Goal: Information Seeking & Learning: Compare options

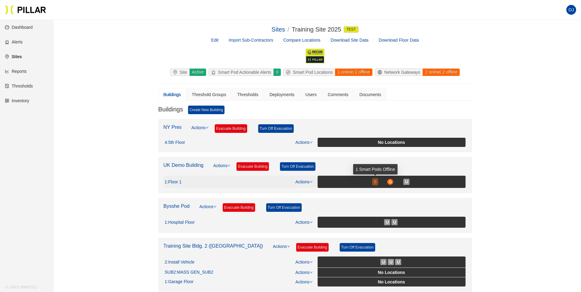
click at [374, 183] on span "S" at bounding box center [374, 181] width 3 height 7
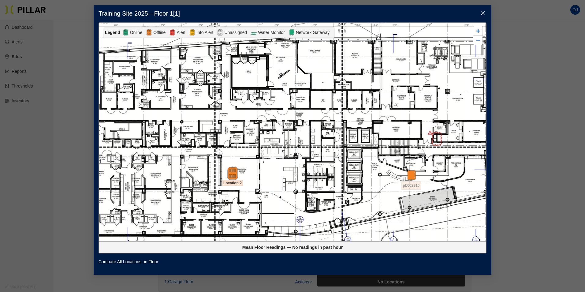
click at [233, 174] on img at bounding box center [232, 172] width 13 height 13
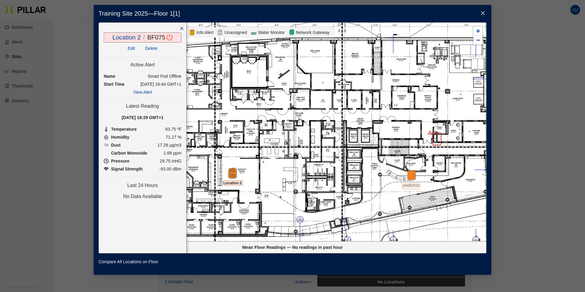
click at [485, 12] on icon "close" at bounding box center [482, 13] width 5 height 5
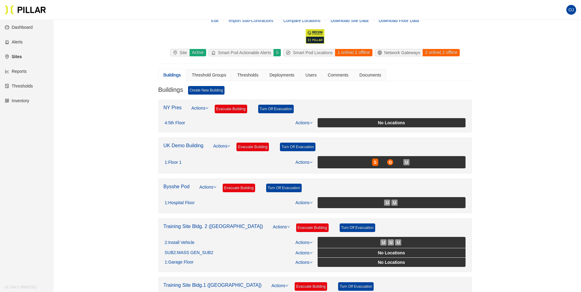
scroll to position [61, 0]
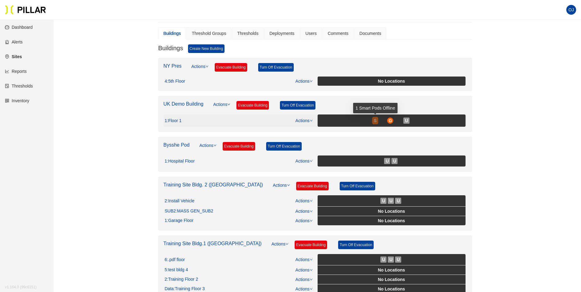
click at [375, 121] on span "S" at bounding box center [374, 120] width 3 height 7
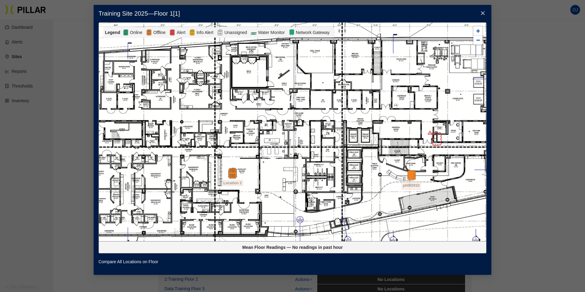
click at [484, 12] on icon "close" at bounding box center [482, 13] width 5 height 5
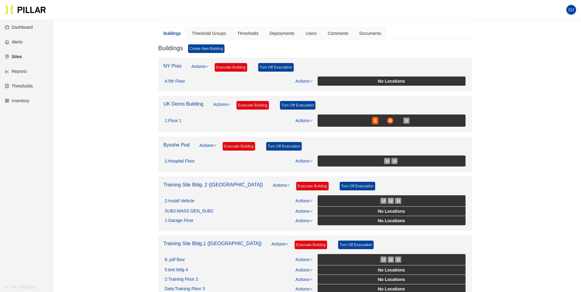
click at [19, 42] on link "Alerts" at bounding box center [14, 41] width 18 height 5
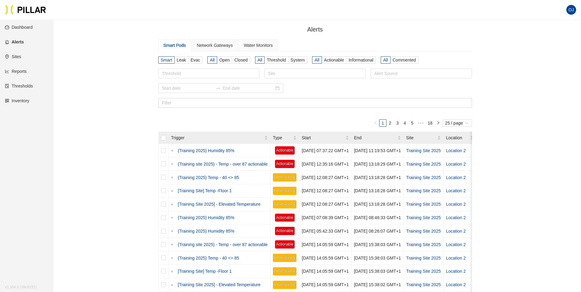
click at [19, 69] on link "Reports" at bounding box center [16, 71] width 22 height 5
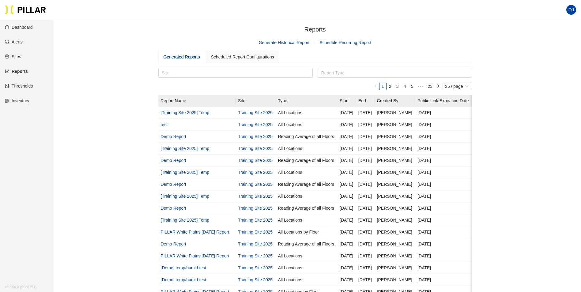
click at [20, 54] on link "Sites" at bounding box center [13, 56] width 16 height 5
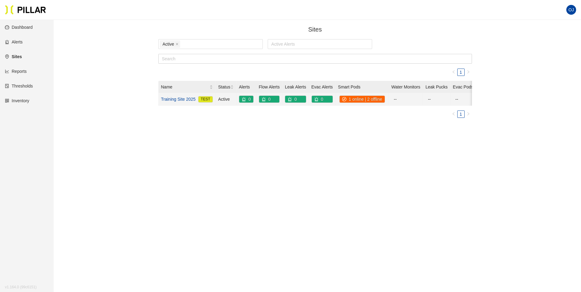
click at [179, 97] on link "Training Site 2025" at bounding box center [178, 99] width 35 height 7
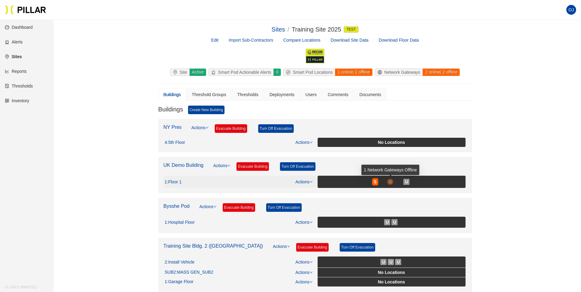
click at [388, 182] on span "G" at bounding box center [389, 181] width 3 height 7
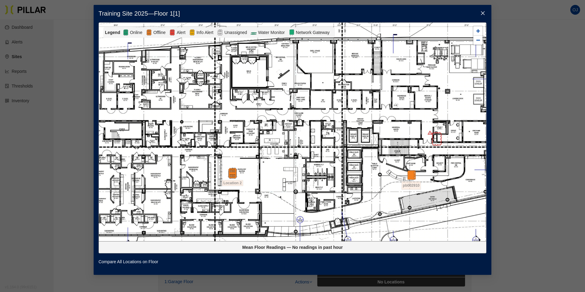
click at [483, 12] on icon "close" at bounding box center [482, 13] width 5 height 5
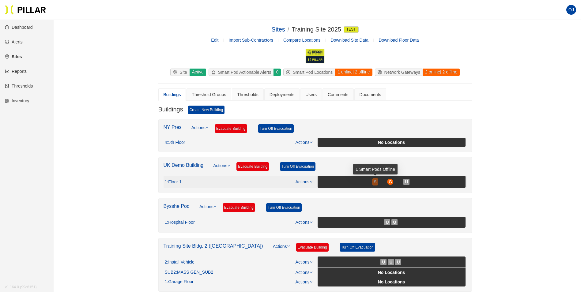
click at [372, 181] on div "S" at bounding box center [375, 181] width 6 height 5
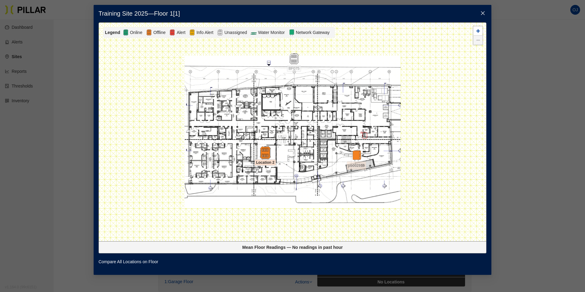
click at [266, 151] on img at bounding box center [265, 152] width 13 height 13
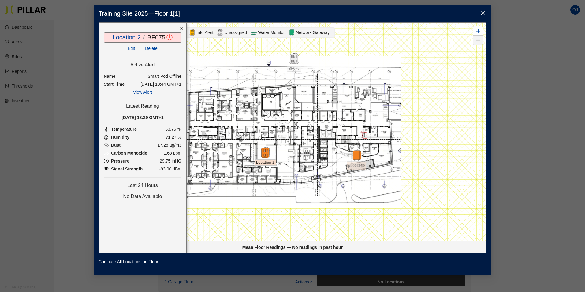
click at [144, 91] on link "View Alert" at bounding box center [142, 92] width 19 height 5
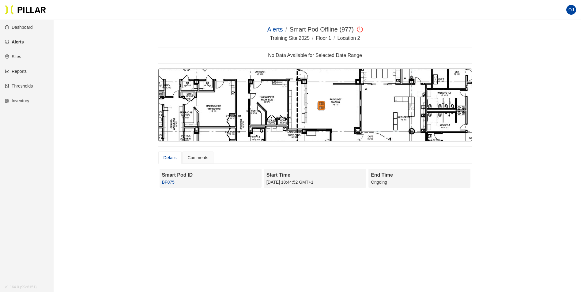
click at [320, 106] on img at bounding box center [320, 106] width 21 height 10
click at [166, 183] on link "BF075" at bounding box center [168, 182] width 13 height 5
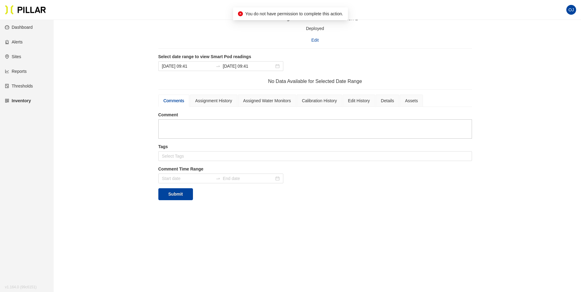
scroll to position [20, 0]
click at [260, 67] on input at bounding box center [248, 65] width 51 height 7
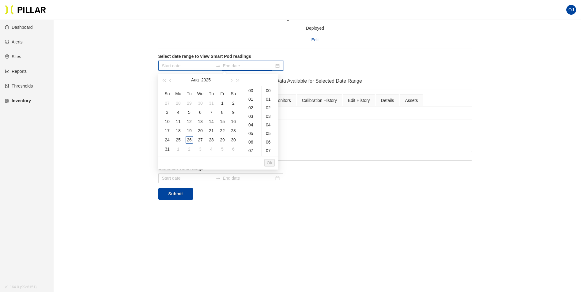
click at [200, 68] on input at bounding box center [187, 65] width 51 height 7
type input "[DATE] 09:41"
click at [220, 101] on div "1" at bounding box center [222, 102] width 7 height 7
click at [245, 63] on input at bounding box center [248, 65] width 51 height 7
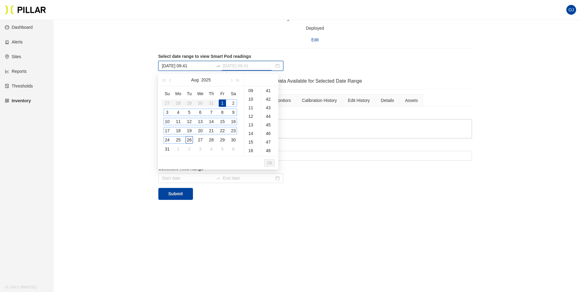
click at [187, 140] on div "26" at bounding box center [188, 139] width 7 height 7
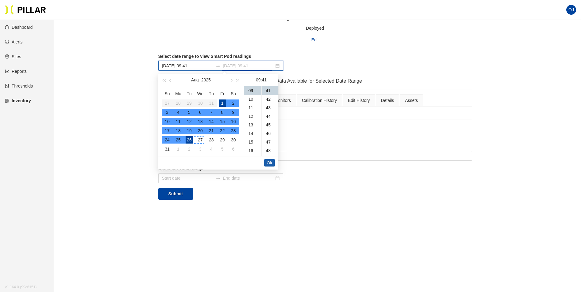
type input "[DATE] 09:41"
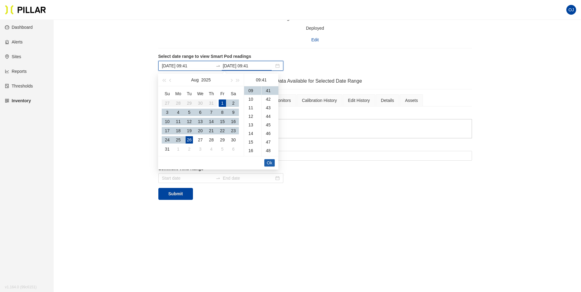
click at [269, 162] on span "Ok" at bounding box center [270, 162] width 6 height 7
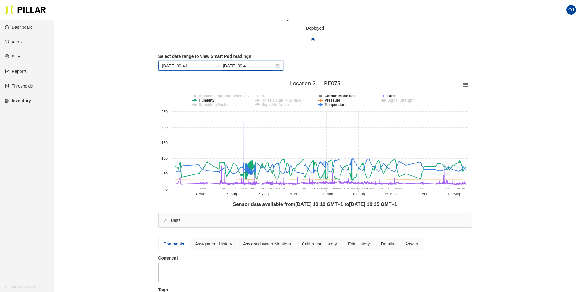
click at [529, 45] on div "Inventory / Smart Pods / BF075 ( Smart ) / Training Site 2025 / Floor / Locatio…" at bounding box center [315, 176] width 492 height 343
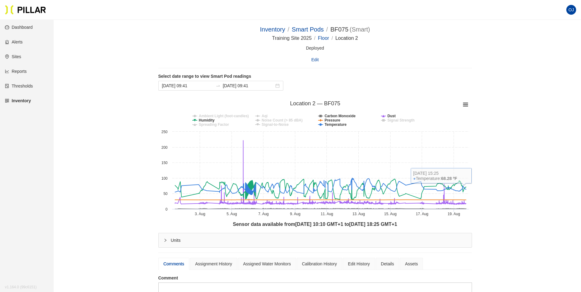
click at [562, 121] on main "Inventory / Smart Pods / BF075 ( Smart ) / Training Site 2025 / Floor / Locatio…" at bounding box center [290, 233] width 581 height 427
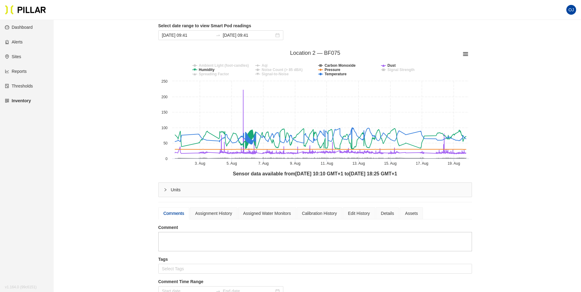
scroll to position [61, 0]
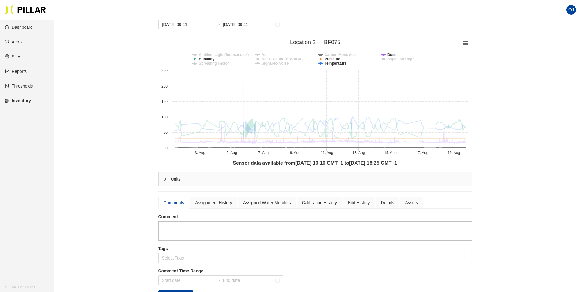
click at [344, 54] on tspan "Carbon Monoxide" at bounding box center [339, 55] width 31 height 4
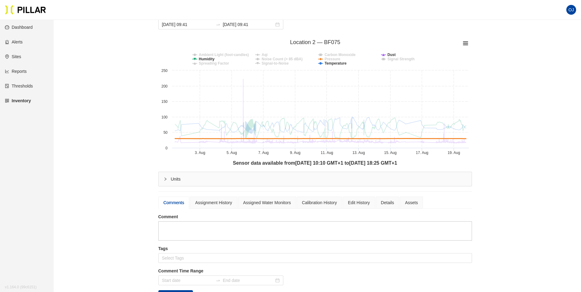
click at [336, 58] on tspan "Pressure" at bounding box center [332, 59] width 16 height 4
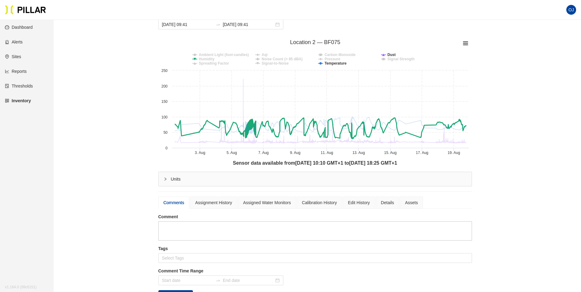
click at [204, 59] on tspan "Humidity" at bounding box center [207, 59] width 16 height 4
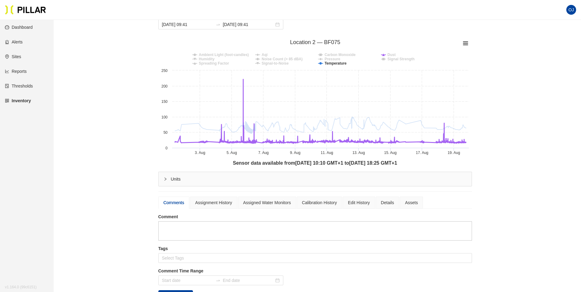
click at [392, 55] on tspan "Dust" at bounding box center [391, 55] width 8 height 4
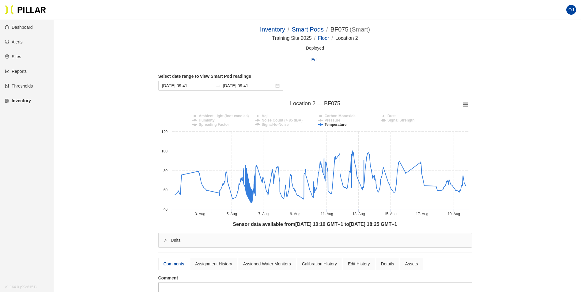
click at [572, 9] on span "OJ" at bounding box center [571, 10] width 6 height 10
click at [528, 68] on div "Inventory / Smart Pods / BF075 ( Smart ) / Training Site 2025 / Floor / Locatio…" at bounding box center [315, 196] width 492 height 343
click at [20, 70] on link "Reports" at bounding box center [16, 71] width 22 height 5
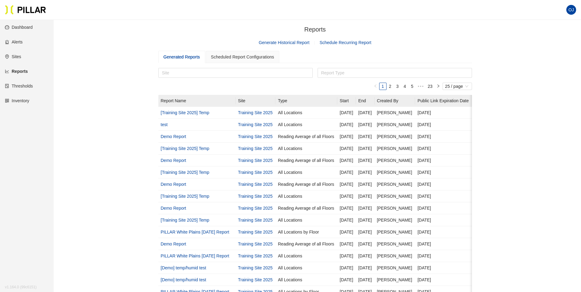
click at [17, 25] on link "Dashboard" at bounding box center [19, 27] width 28 height 5
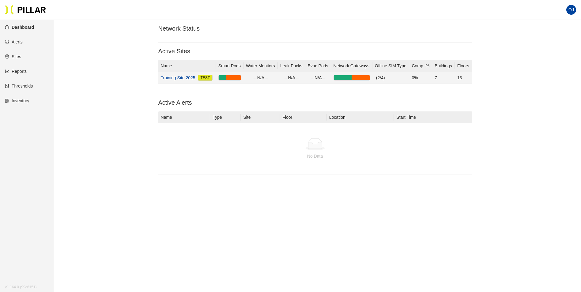
click at [180, 78] on link "Training Site 2025" at bounding box center [178, 77] width 35 height 7
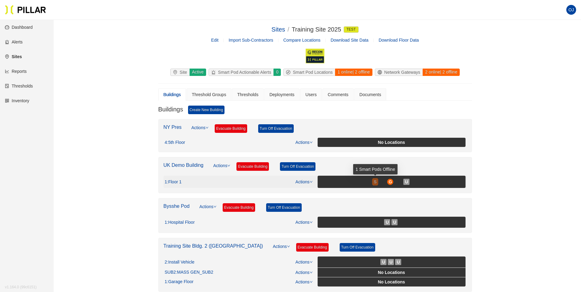
click at [374, 182] on span "S" at bounding box center [374, 181] width 3 height 7
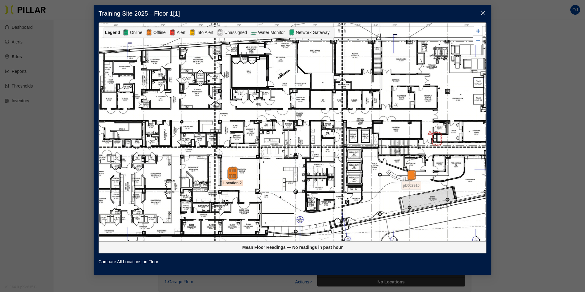
click at [233, 174] on img at bounding box center [232, 172] width 13 height 13
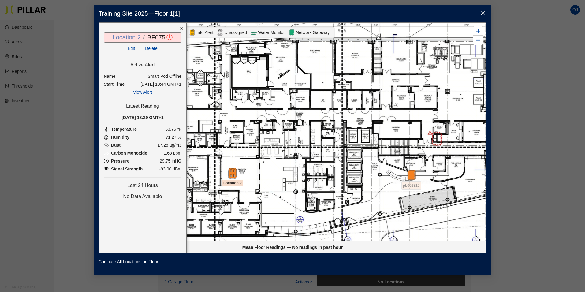
click at [126, 38] on link "Location 2" at bounding box center [127, 37] width 28 height 7
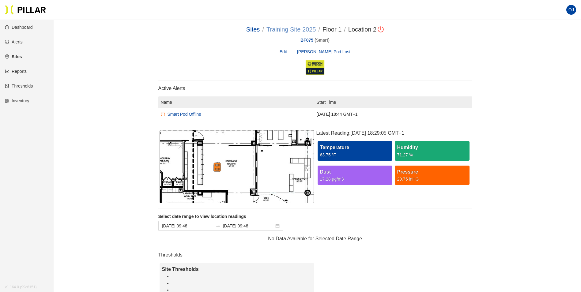
click at [276, 29] on link "Training Site 2025" at bounding box center [291, 29] width 50 height 7
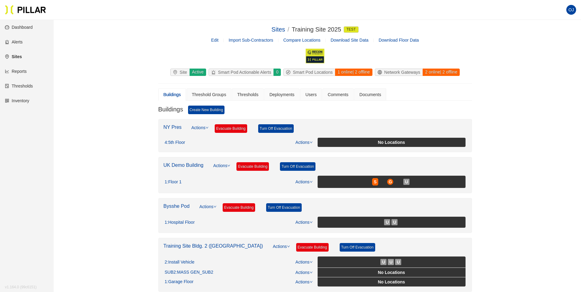
click at [294, 40] on link "Compare Locations" at bounding box center [301, 40] width 37 height 5
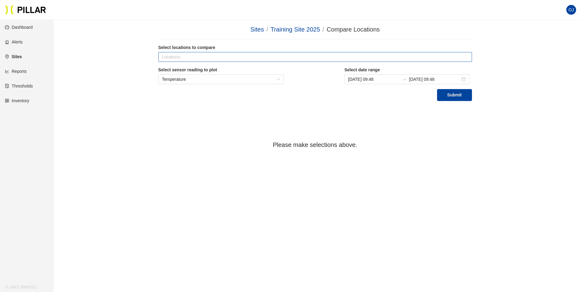
click at [248, 59] on div at bounding box center [315, 57] width 310 height 9
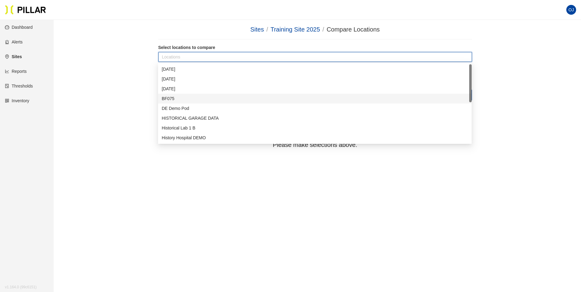
click at [180, 99] on div "BF075" at bounding box center [315, 98] width 306 height 7
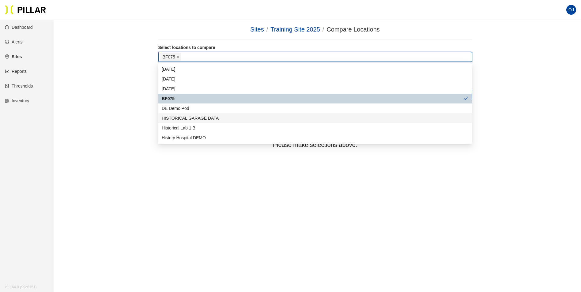
click at [550, 125] on div "Sites / Training Site 2025 / Compare Locations / Select locations to compare BF…" at bounding box center [315, 87] width 492 height 125
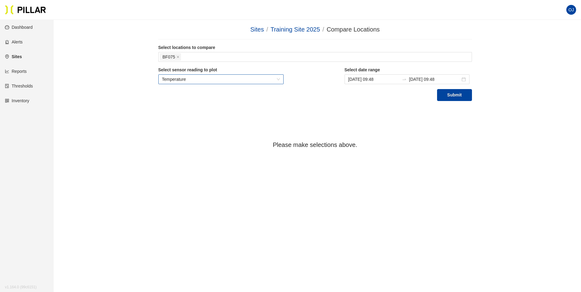
click at [280, 79] on span "Temperature" at bounding box center [221, 79] width 118 height 9
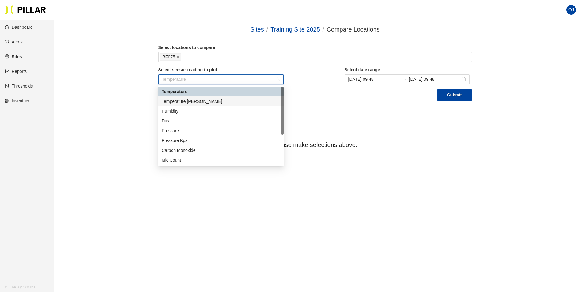
click at [197, 99] on div "Temperature [PERSON_NAME]" at bounding box center [221, 101] width 118 height 7
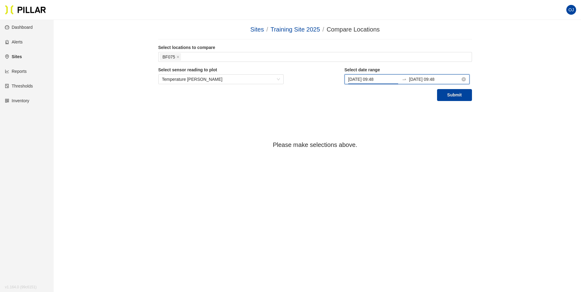
scroll to position [411, 0]
click at [394, 79] on input "[DATE] 09:48" at bounding box center [373, 79] width 51 height 7
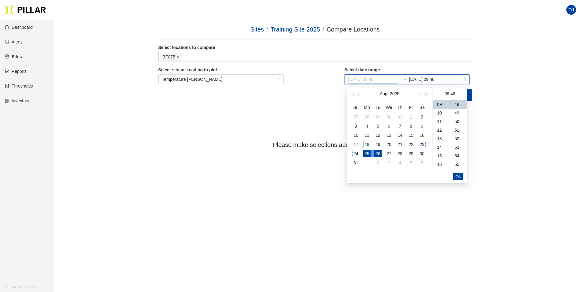
click at [368, 143] on div "18" at bounding box center [366, 144] width 7 height 7
click at [459, 174] on span "Ok" at bounding box center [458, 176] width 6 height 7
click at [459, 177] on span "Ok" at bounding box center [458, 176] width 6 height 7
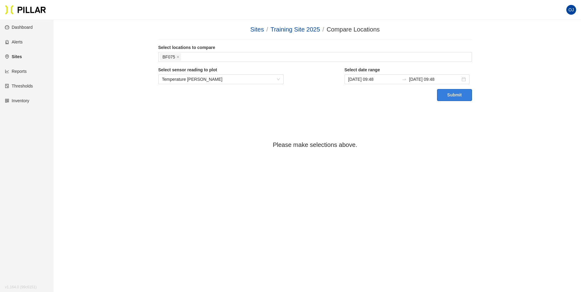
click at [447, 92] on button "Submit" at bounding box center [454, 95] width 35 height 12
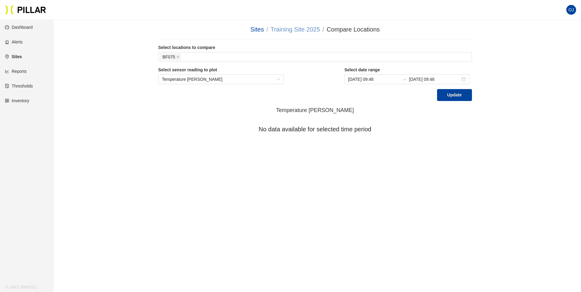
drag, startPoint x: 257, startPoint y: 31, endPoint x: 293, endPoint y: 29, distance: 35.5
drag, startPoint x: 264, startPoint y: 129, endPoint x: 361, endPoint y: 132, distance: 96.7
click at [361, 132] on h4 "No data available for selected time period" at bounding box center [314, 129] width 313 height 9
drag, startPoint x: 361, startPoint y: 132, endPoint x: 368, endPoint y: 133, distance: 7.1
click at [368, 133] on h4 "No data available for selected time period" at bounding box center [314, 129] width 313 height 9
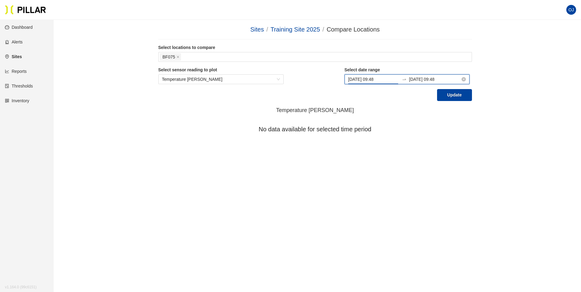
click at [391, 78] on input "[DATE] 09:48" at bounding box center [373, 79] width 51 height 7
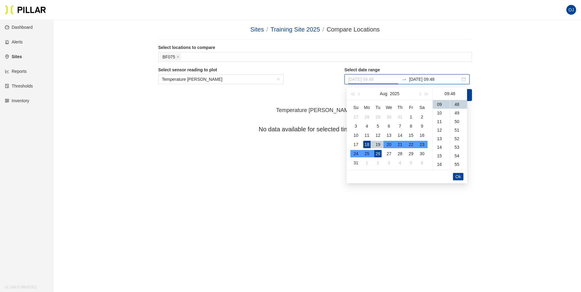
click at [388, 142] on div "20" at bounding box center [388, 144] width 7 height 7
click at [455, 175] on span "Ok" at bounding box center [458, 176] width 6 height 7
click at [460, 175] on span "Ok" at bounding box center [458, 176] width 6 height 7
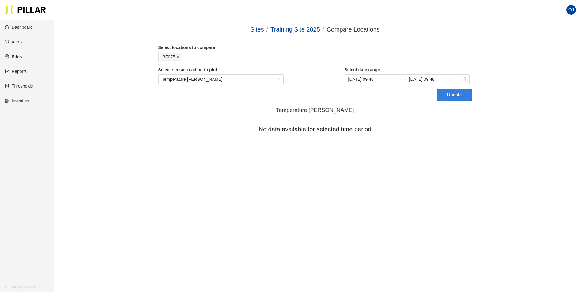
click at [458, 97] on button "Update" at bounding box center [454, 95] width 35 height 12
click at [391, 79] on input "[DATE] 09:48" at bounding box center [373, 79] width 51 height 7
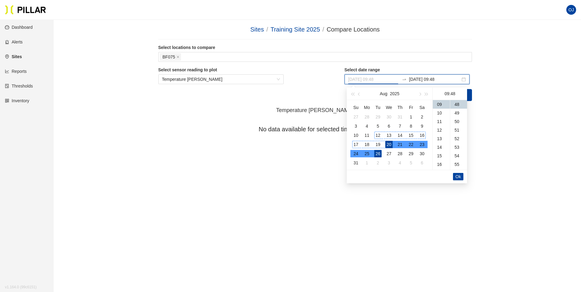
click at [379, 133] on div "12" at bounding box center [377, 135] width 7 height 7
type input "[DATE] 09:48"
click at [420, 80] on input "[DATE] 09:48" at bounding box center [434, 79] width 51 height 7
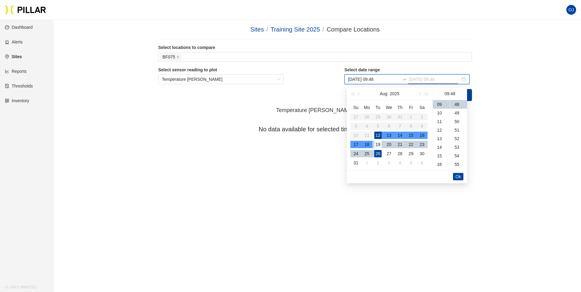
drag, startPoint x: 367, startPoint y: 144, endPoint x: 377, endPoint y: 143, distance: 10.4
click at [367, 144] on div "18" at bounding box center [366, 144] width 7 height 7
type input "[DATE] 09:48"
click at [458, 177] on span "Ok" at bounding box center [458, 176] width 6 height 7
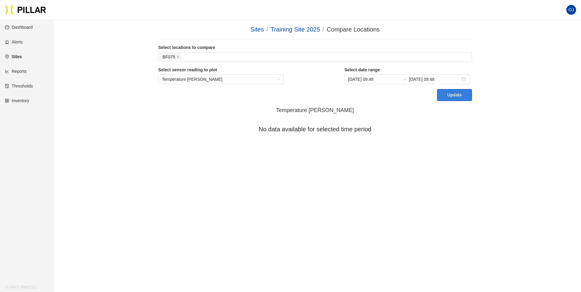
click at [451, 95] on button "Update" at bounding box center [454, 95] width 35 height 12
click at [267, 59] on div "BF075" at bounding box center [315, 57] width 310 height 9
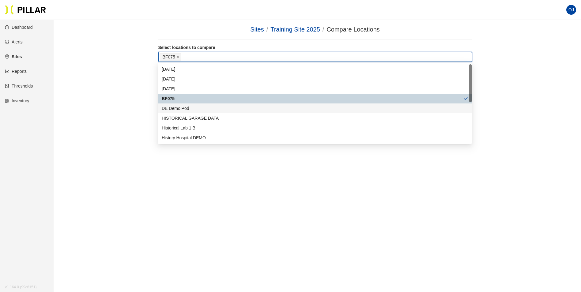
click at [184, 105] on div "DE Demo Pod" at bounding box center [315, 108] width 306 height 7
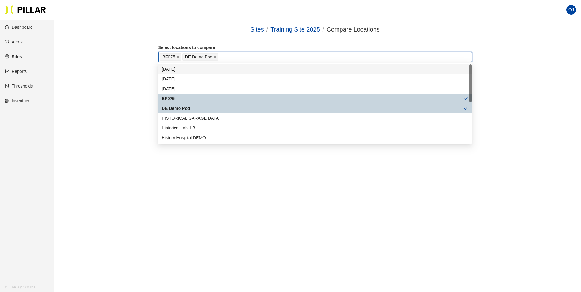
click at [181, 57] on div "BF075 DE Demo Pod" at bounding box center [315, 57] width 310 height 9
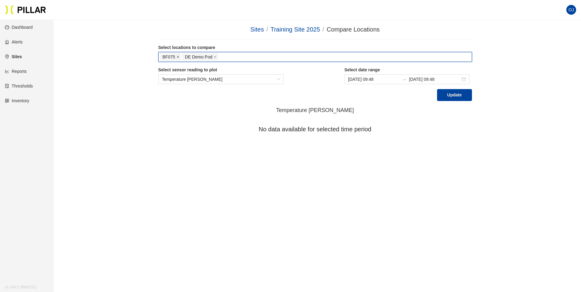
click at [179, 57] on icon "close" at bounding box center [177, 56] width 3 height 3
click at [178, 57] on span "DE Demo Pod" at bounding box center [176, 57] width 27 height 7
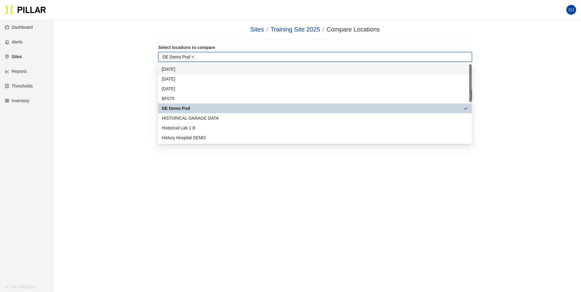
click at [192, 55] on span at bounding box center [192, 57] width 3 height 7
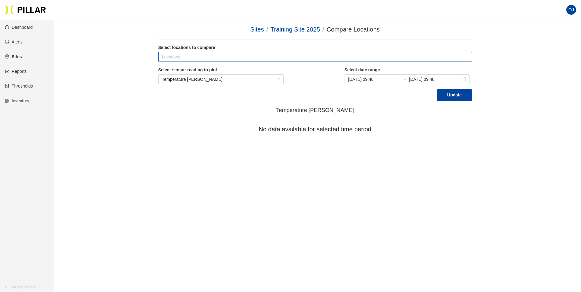
click at [308, 24] on main "Sites / Training Site 2025 / Compare Locations / Select locations to compare Lo…" at bounding box center [290, 166] width 581 height 292
click at [307, 29] on link "Training Site 2025" at bounding box center [295, 29] width 50 height 7
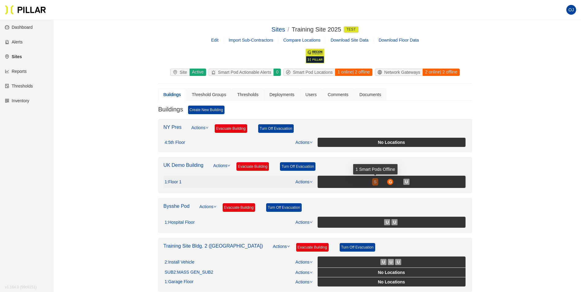
click at [374, 183] on span "S" at bounding box center [374, 181] width 3 height 7
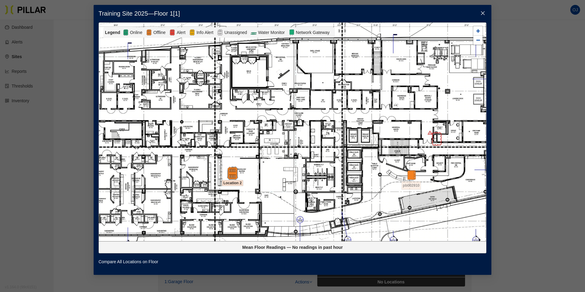
click at [235, 174] on img at bounding box center [232, 172] width 13 height 13
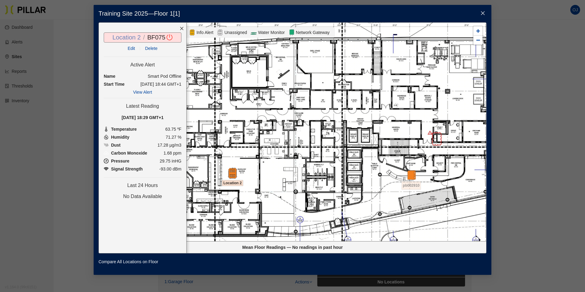
click at [132, 37] on link "Location 2" at bounding box center [127, 37] width 28 height 7
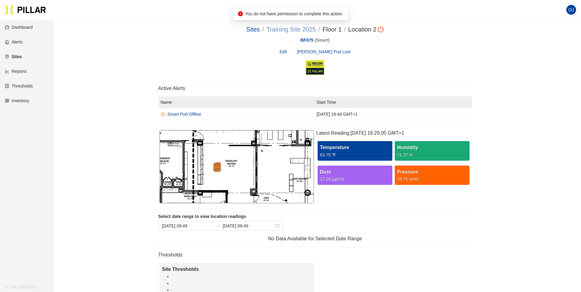
click at [288, 29] on link "Training Site 2025" at bounding box center [291, 29] width 50 height 7
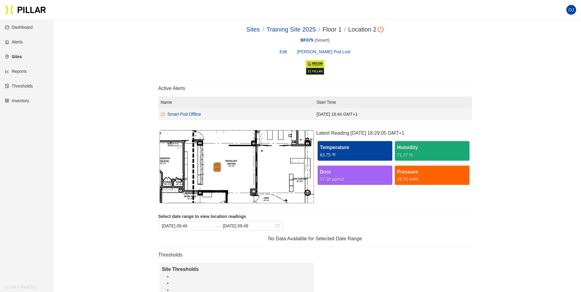
click at [196, 114] on div "Smart Pod Offline" at bounding box center [184, 114] width 34 height 7
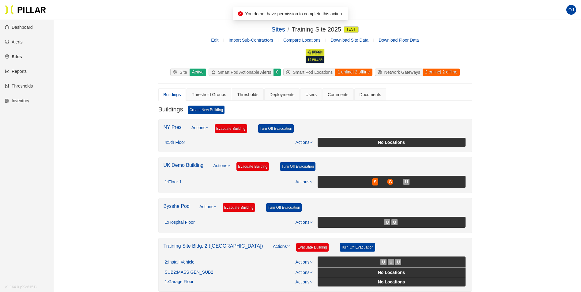
click at [292, 41] on link "Compare Locations" at bounding box center [301, 40] width 37 height 5
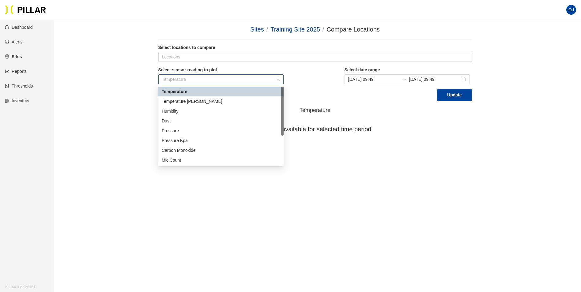
click at [227, 80] on span "Temperature" at bounding box center [221, 79] width 118 height 9
click at [204, 102] on div "Temperature [PERSON_NAME]" at bounding box center [221, 101] width 118 height 7
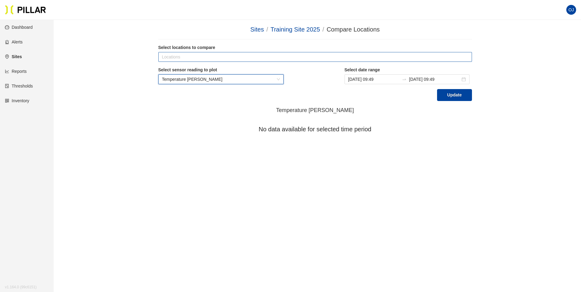
click at [248, 56] on div at bounding box center [315, 57] width 310 height 9
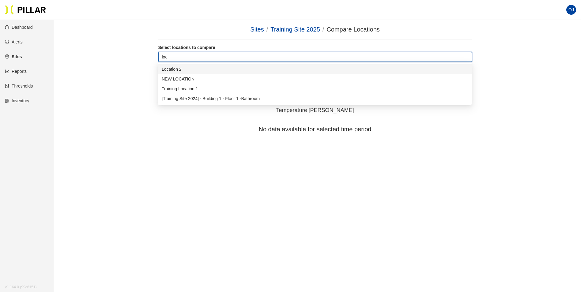
type input "loca"
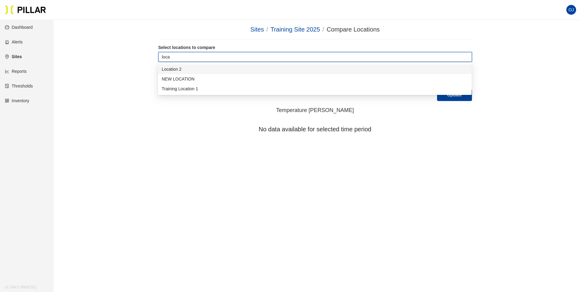
click at [206, 68] on div "Location 2" at bounding box center [315, 69] width 306 height 7
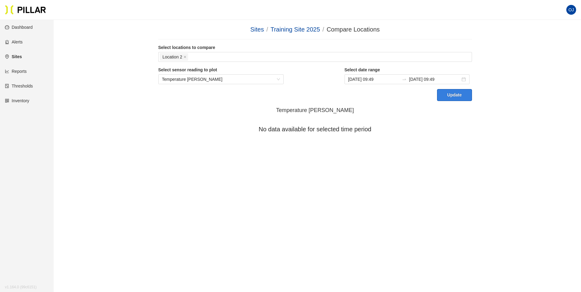
click at [452, 95] on button "Update" at bounding box center [454, 95] width 35 height 12
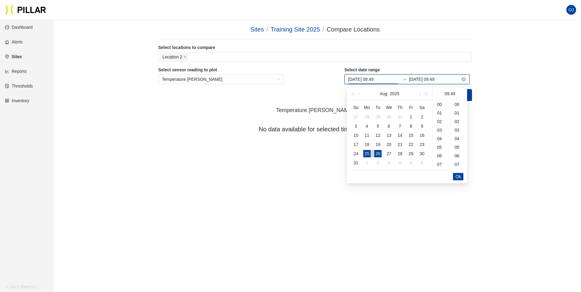
click at [398, 78] on input "[DATE] 09:49" at bounding box center [373, 79] width 51 height 7
click at [365, 140] on td "18" at bounding box center [366, 144] width 11 height 9
click at [364, 132] on div "11" at bounding box center [366, 135] width 7 height 7
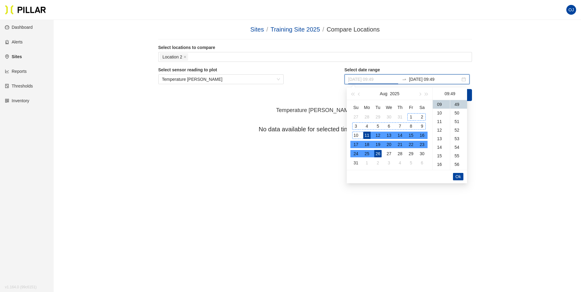
type input "[DATE] 09:49"
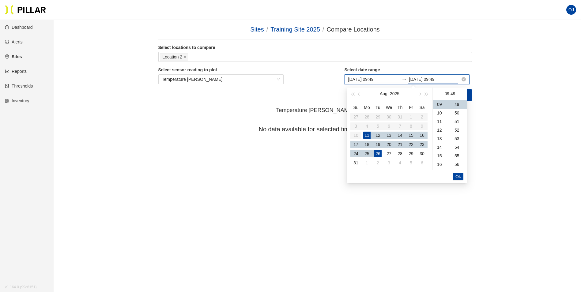
click at [432, 76] on input "[DATE] 09:49" at bounding box center [434, 79] width 51 height 7
click at [358, 144] on div "17" at bounding box center [355, 144] width 7 height 7
type input "[DATE] 09:49"
click at [458, 172] on li "Ok" at bounding box center [458, 176] width 10 height 10
drag, startPoint x: 458, startPoint y: 174, endPoint x: 458, endPoint y: 168, distance: 6.1
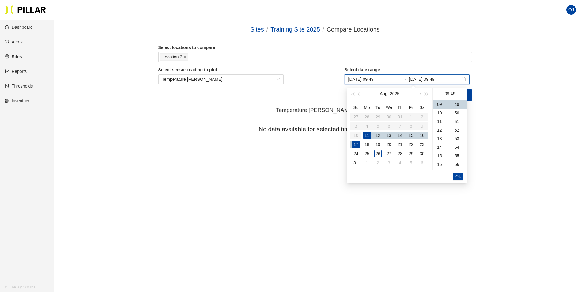
click at [458, 175] on span "Ok" at bounding box center [458, 176] width 6 height 7
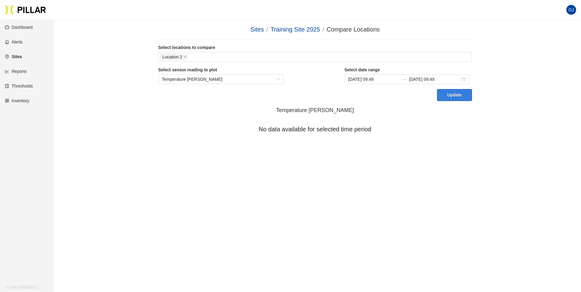
click at [455, 95] on button "Update" at bounding box center [454, 95] width 35 height 12
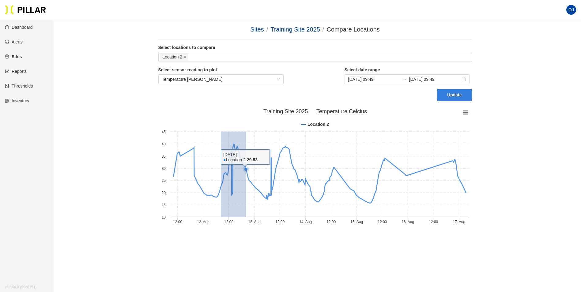
drag, startPoint x: 220, startPoint y: 164, endPoint x: 245, endPoint y: 165, distance: 25.1
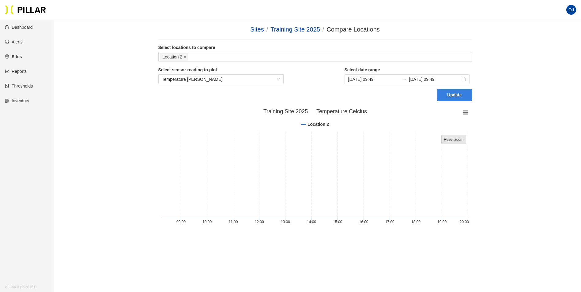
click at [448, 138] on tspan "Reset zoom" at bounding box center [453, 139] width 20 height 4
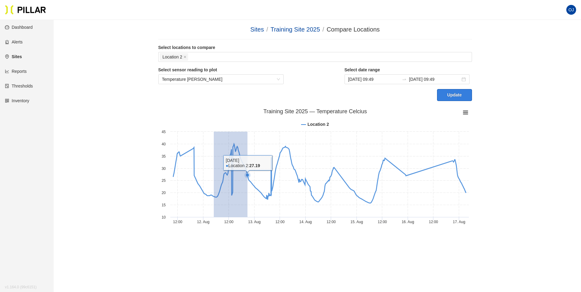
drag, startPoint x: 213, startPoint y: 161, endPoint x: 247, endPoint y: 165, distance: 33.9
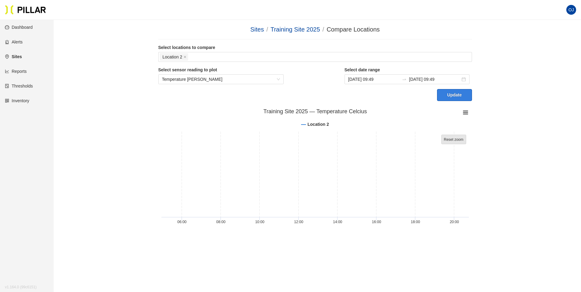
click at [453, 138] on tspan "Reset zoom" at bounding box center [453, 139] width 20 height 4
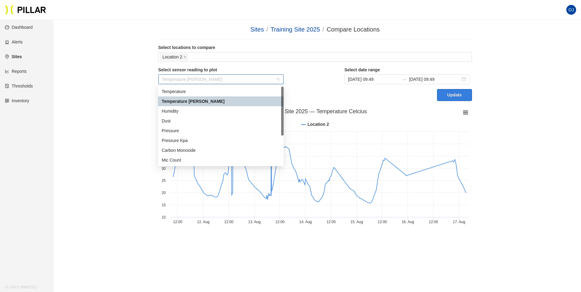
click at [276, 79] on span "Temperature [PERSON_NAME]" at bounding box center [221, 79] width 118 height 9
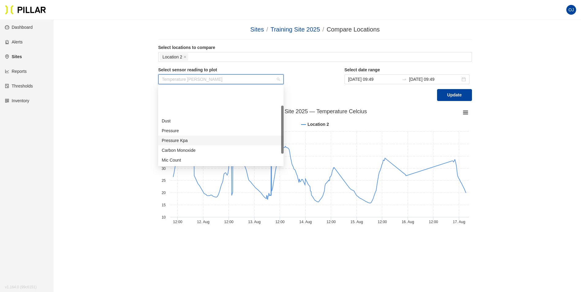
scroll to position [31, 0]
click at [185, 142] on div "Ambient Light" at bounding box center [221, 139] width 118 height 7
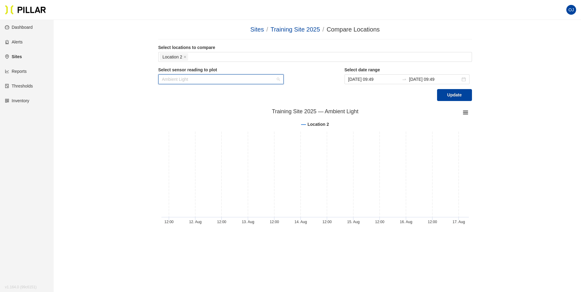
click at [246, 79] on span "Ambient Light" at bounding box center [221, 79] width 118 height 9
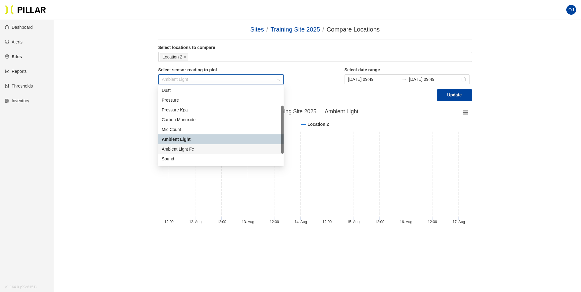
click at [207, 149] on div "Ambient Light Fc" at bounding box center [221, 149] width 118 height 7
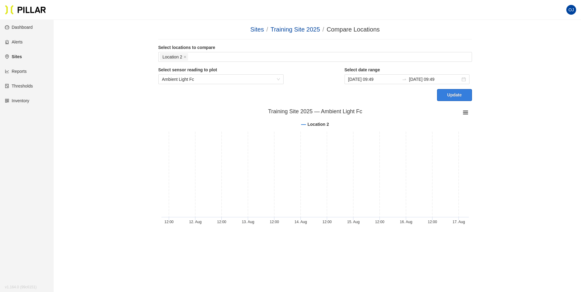
click at [458, 94] on button "Update" at bounding box center [454, 95] width 35 height 12
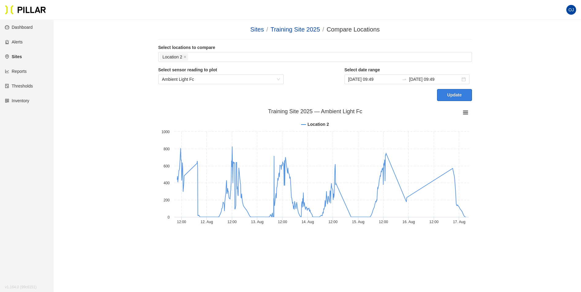
scroll to position [20, 0]
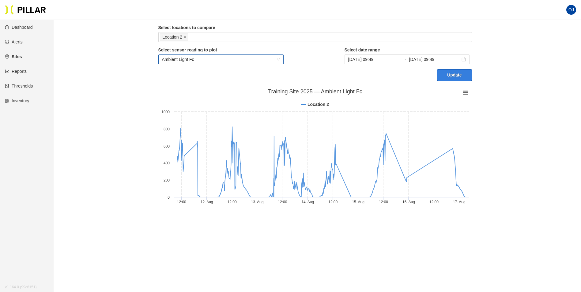
click at [198, 59] on span "Ambient Light Fc" at bounding box center [221, 59] width 118 height 9
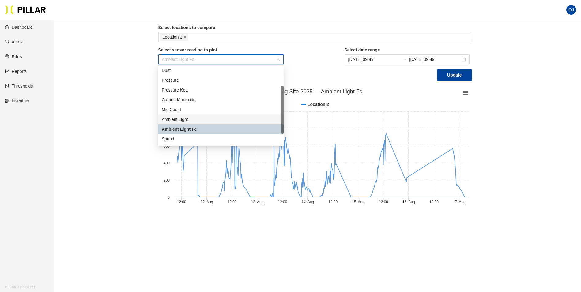
click at [194, 119] on div "Ambient Light" at bounding box center [221, 119] width 118 height 7
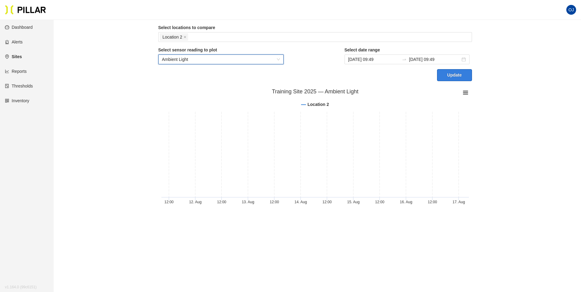
click at [445, 76] on button "Update" at bounding box center [454, 75] width 35 height 12
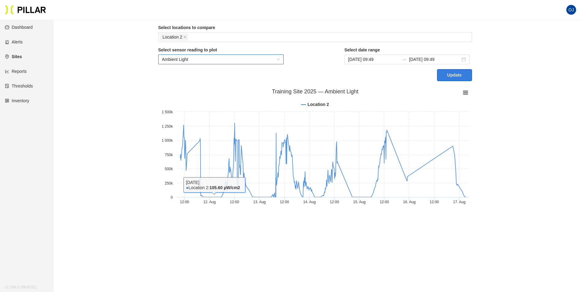
click at [230, 59] on span "Ambient Light" at bounding box center [221, 59] width 118 height 9
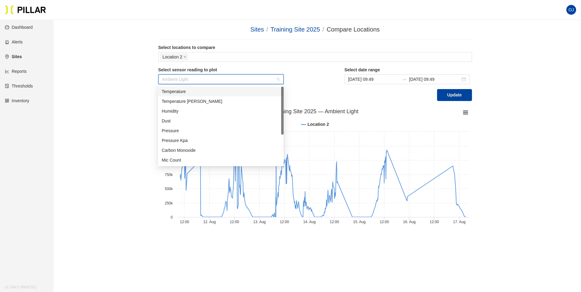
click at [181, 94] on div "Temperature" at bounding box center [221, 91] width 118 height 7
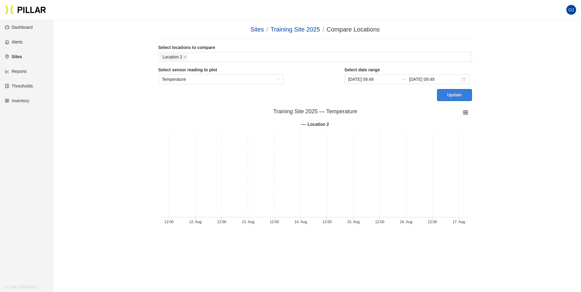
click at [456, 97] on button "Update" at bounding box center [454, 95] width 35 height 12
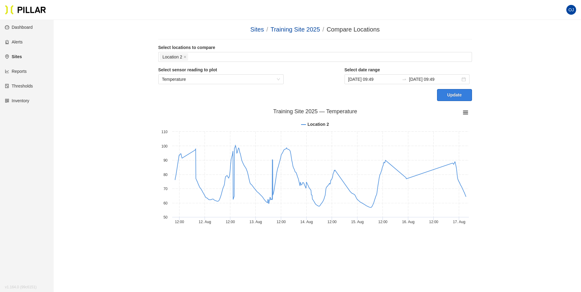
scroll to position [20, 0]
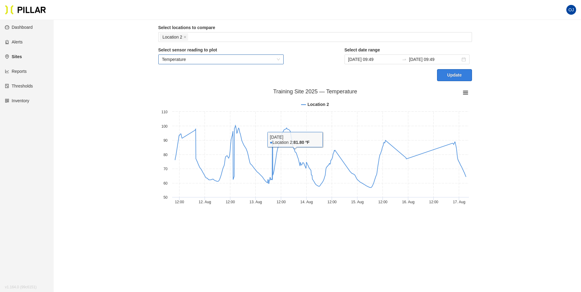
click at [264, 61] on span "Temperature" at bounding box center [221, 59] width 118 height 9
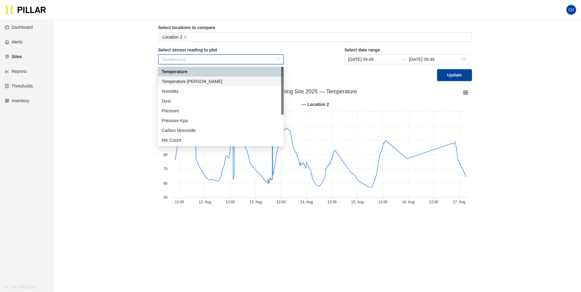
click at [245, 79] on div "Temperature [PERSON_NAME]" at bounding box center [221, 81] width 118 height 7
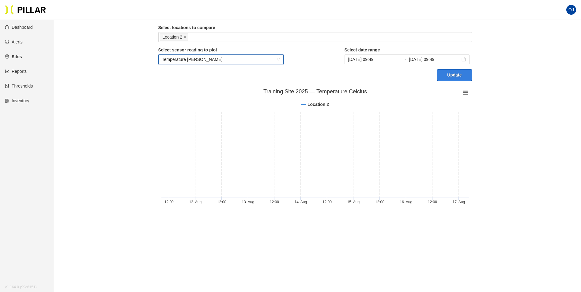
click at [460, 76] on button "Update" at bounding box center [454, 75] width 35 height 12
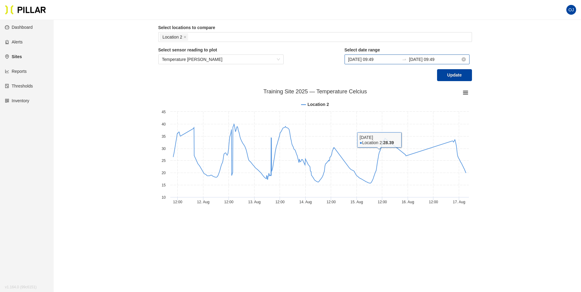
click at [396, 58] on input "[DATE] 09:49" at bounding box center [373, 59] width 51 height 7
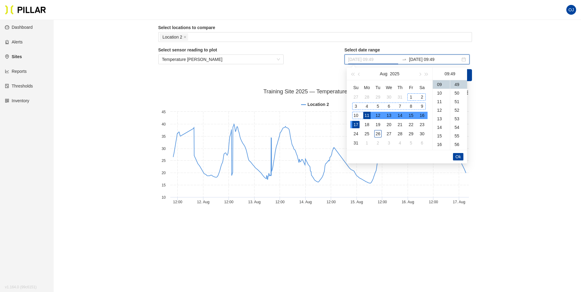
click at [409, 96] on div "1" at bounding box center [410, 96] width 7 height 7
click at [403, 107] on div "7" at bounding box center [399, 106] width 7 height 7
click at [409, 96] on div "1" at bounding box center [410, 96] width 7 height 7
type input "[DATE] 09:49"
click at [427, 59] on input "[DATE] 09:49" at bounding box center [434, 59] width 51 height 7
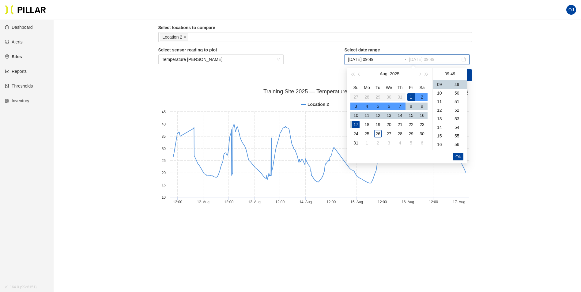
click at [397, 104] on div "7" at bounding box center [399, 106] width 7 height 7
type input "[DATE] 09:49"
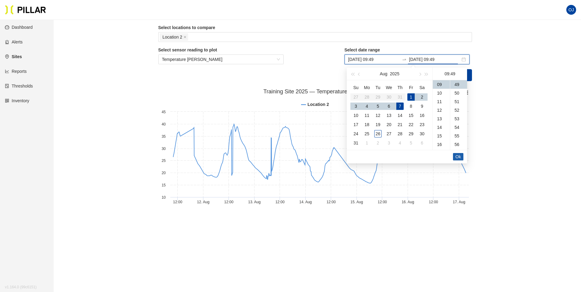
click at [455, 154] on button "Ok" at bounding box center [458, 156] width 10 height 7
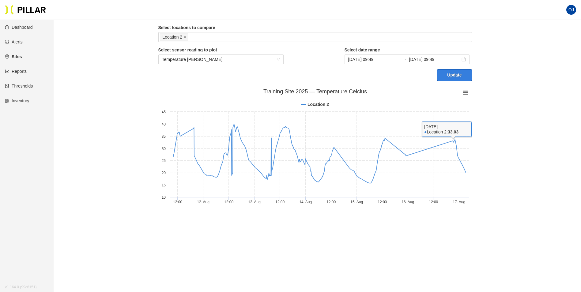
click at [448, 74] on button "Update" at bounding box center [454, 75] width 35 height 12
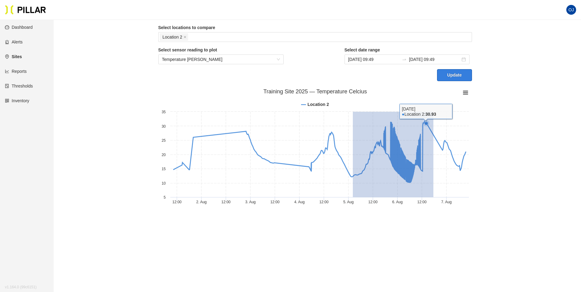
drag, startPoint x: 352, startPoint y: 138, endPoint x: 434, endPoint y: 150, distance: 82.3
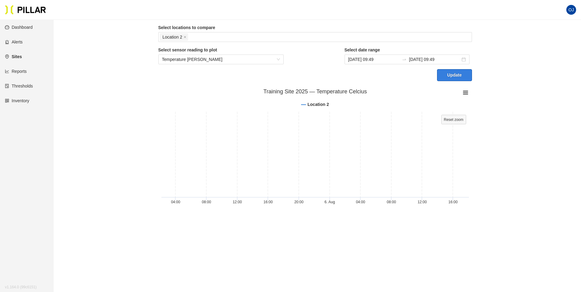
click at [450, 76] on button "Update" at bounding box center [454, 75] width 35 height 12
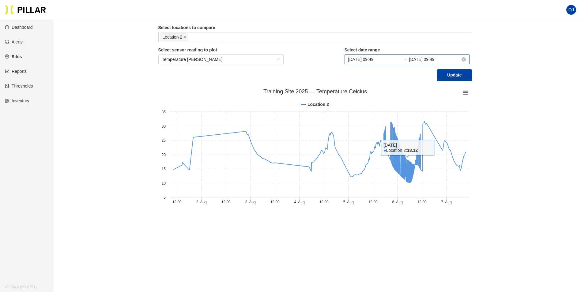
click at [397, 60] on input "[DATE] 09:49" at bounding box center [373, 59] width 51 height 7
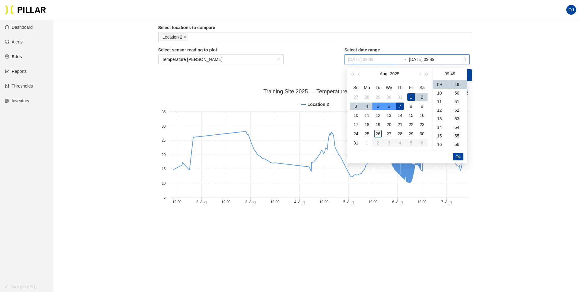
click at [377, 106] on div "5" at bounding box center [377, 106] width 7 height 7
type input "[DATE] 09:49"
click at [455, 155] on span "Ok" at bounding box center [458, 156] width 6 height 7
click at [456, 156] on span "Ok" at bounding box center [458, 156] width 6 height 7
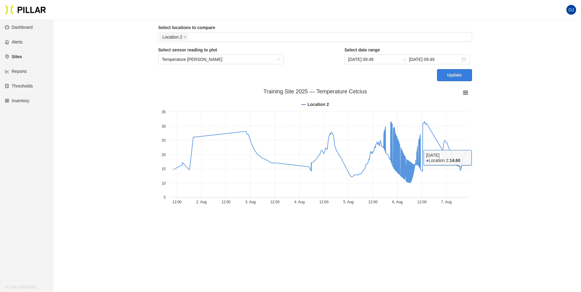
click at [462, 76] on button "Update" at bounding box center [454, 75] width 35 height 12
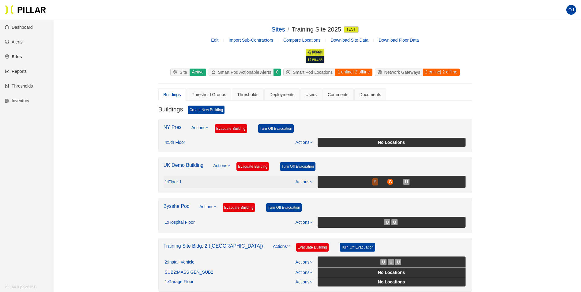
click at [372, 182] on div "S" at bounding box center [375, 181] width 6 height 5
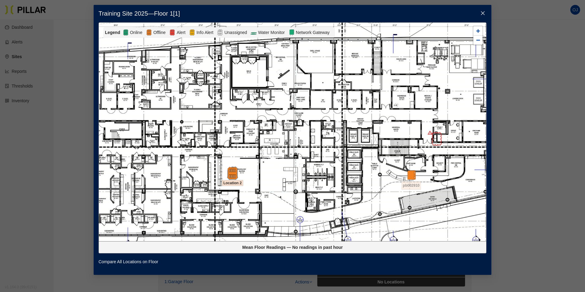
click at [236, 176] on img at bounding box center [232, 172] width 13 height 13
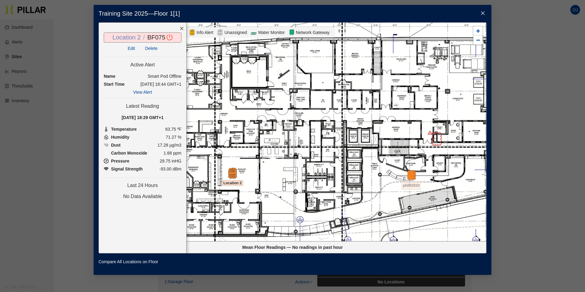
click at [131, 36] on link "Location 2" at bounding box center [127, 37] width 28 height 7
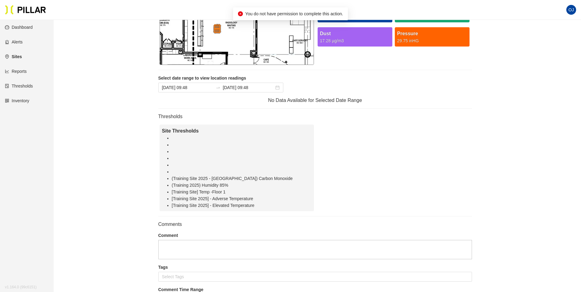
scroll to position [153, 0]
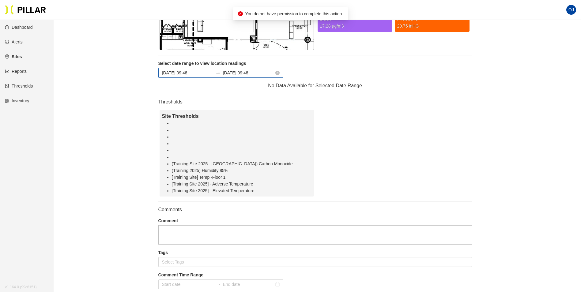
click at [205, 70] on input "[DATE] 09:48" at bounding box center [187, 72] width 51 height 7
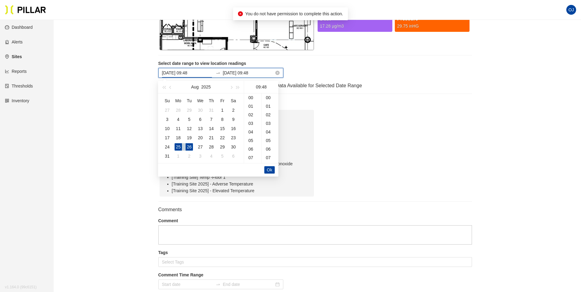
scroll to position [411, 0]
click at [179, 136] on div "18" at bounding box center [177, 137] width 7 height 7
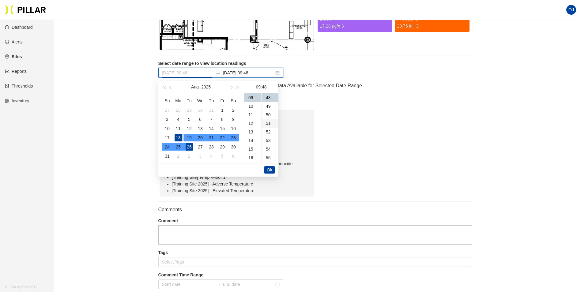
type input "[DATE] 09:48"
click at [265, 169] on button "Ok" at bounding box center [269, 169] width 10 height 7
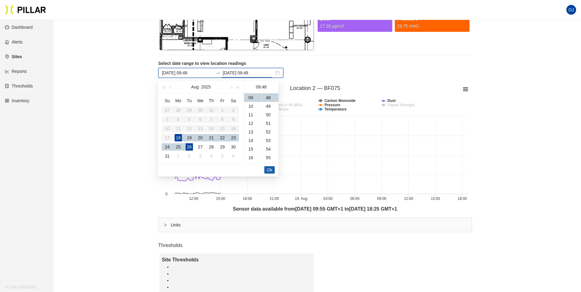
click at [267, 169] on span "Ok" at bounding box center [270, 169] width 6 height 7
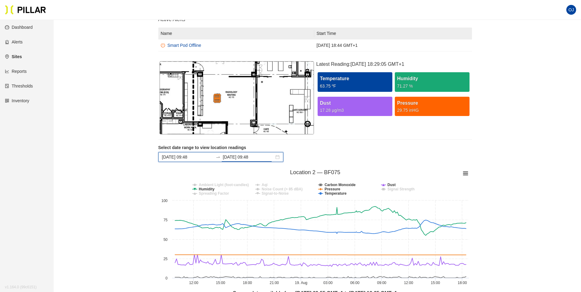
scroll to position [61, 0]
